Goal: Task Accomplishment & Management: Manage account settings

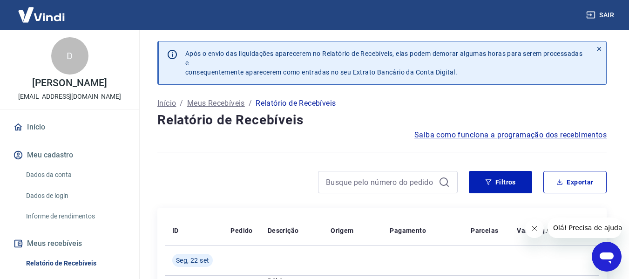
scroll to position [47, 0]
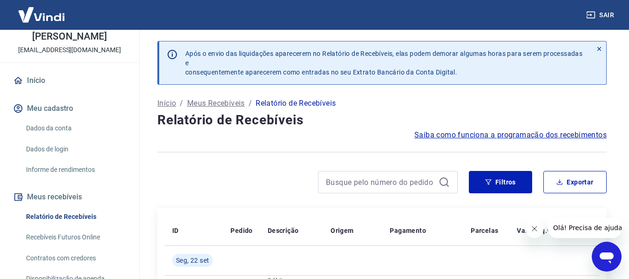
click at [75, 237] on link "Recebíveis Futuros Online" at bounding box center [75, 237] width 106 height 19
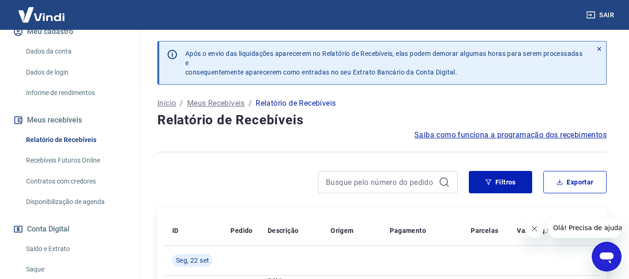
scroll to position [186, 0]
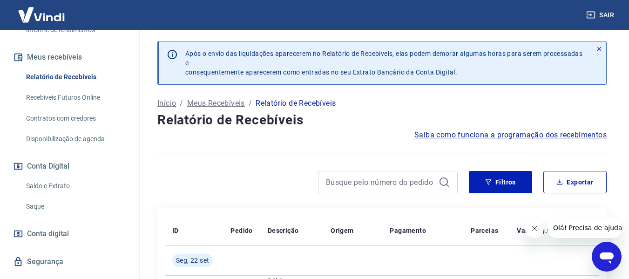
click at [40, 211] on link "Saque" at bounding box center [75, 206] width 106 height 19
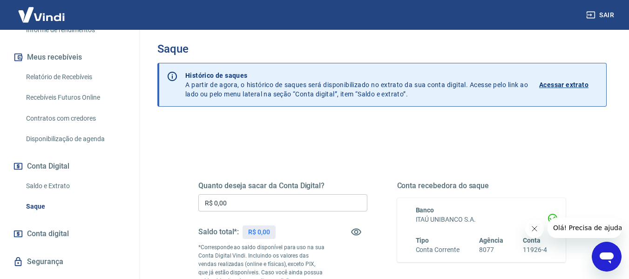
scroll to position [93, 0]
